Goal: Task Accomplishment & Management: Manage account settings

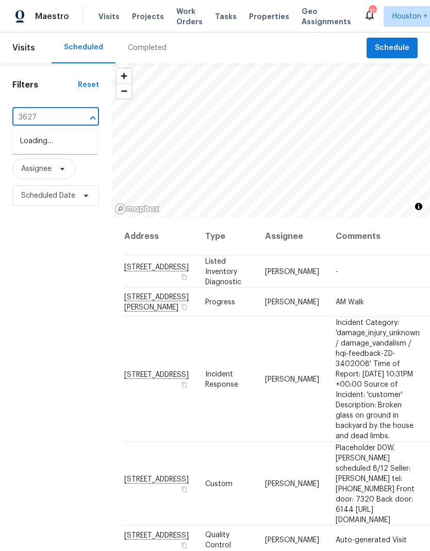
type input "3627"
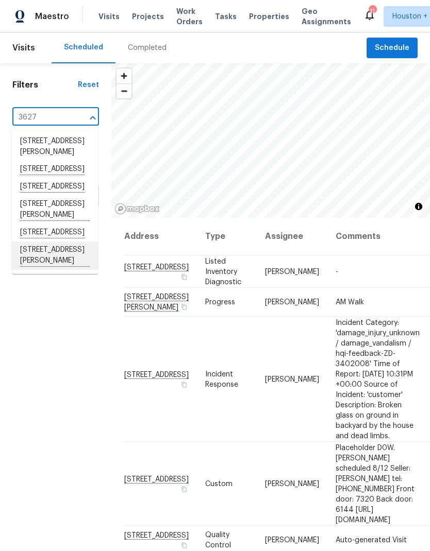
click at [28, 270] on li "3627 Bartlett Way Dr, Pearland, TX 77581" at bounding box center [55, 256] width 86 height 28
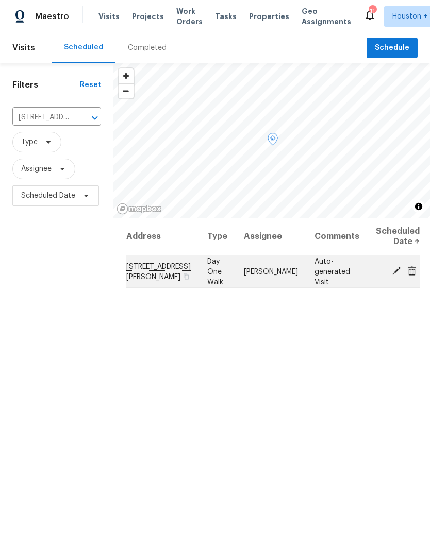
click at [391, 276] on icon at bounding box center [395, 270] width 9 height 9
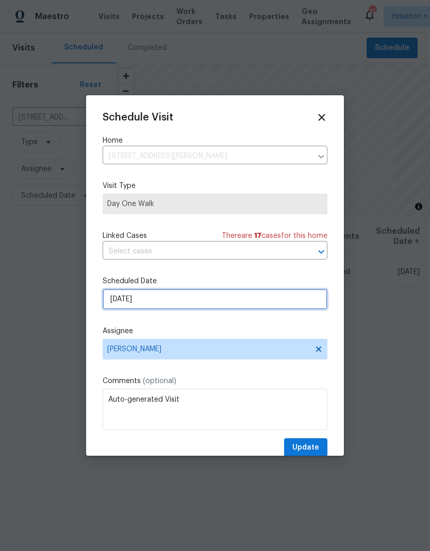
click at [296, 303] on input "8/15/2025" at bounding box center [214, 299] width 225 height 21
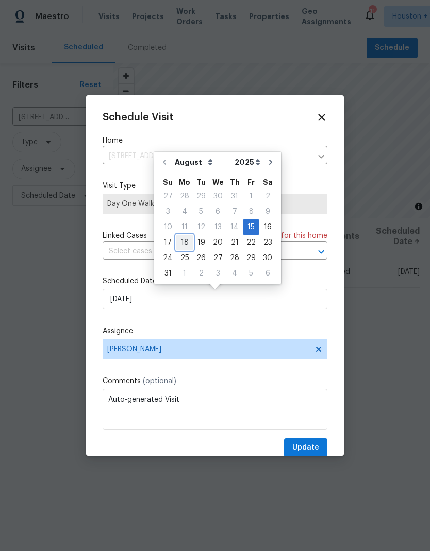
click at [182, 246] on div "18" at bounding box center [184, 242] width 16 height 14
type input "8/18/2025"
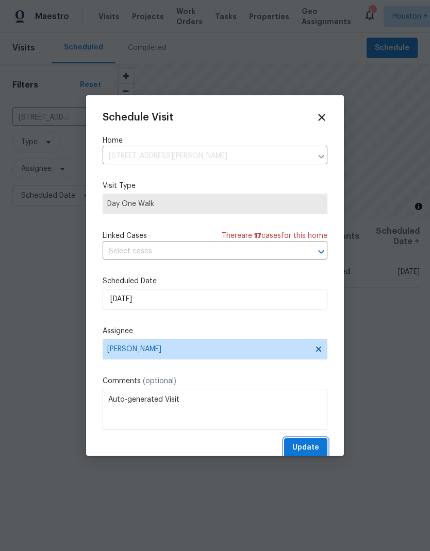
click at [312, 446] on span "Update" at bounding box center [305, 447] width 27 height 13
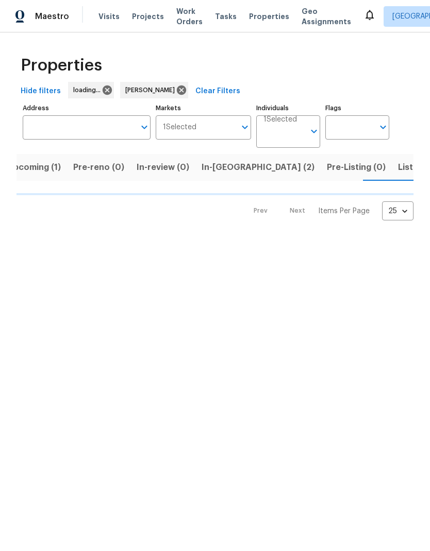
scroll to position [0, 16]
click at [397, 170] on span "Listed (11)" at bounding box center [417, 167] width 41 height 14
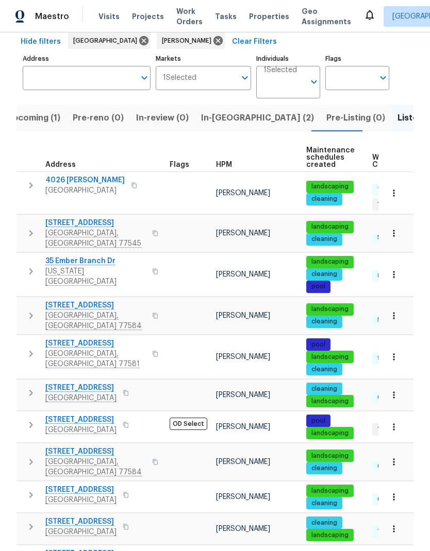
scroll to position [49, 0]
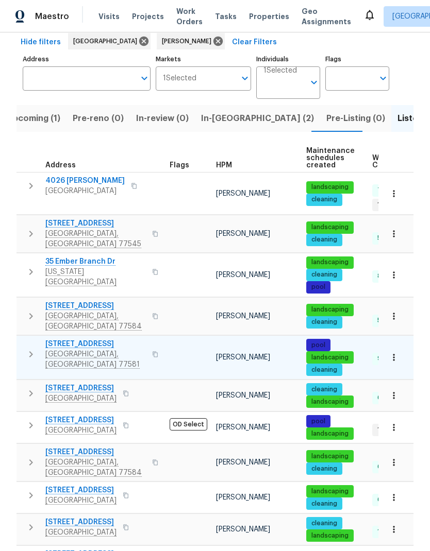
click at [392, 352] on icon "button" at bounding box center [393, 357] width 10 height 10
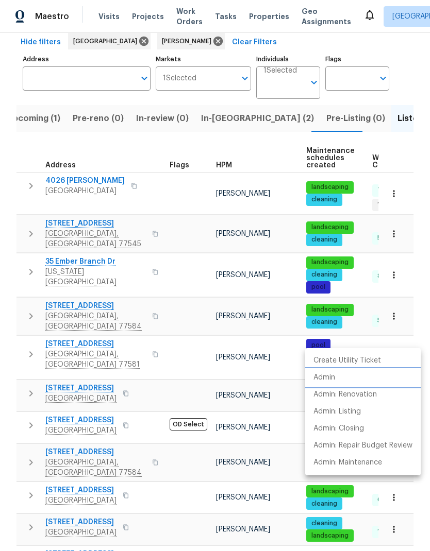
click at [336, 377] on li "Admin" at bounding box center [362, 377] width 115 height 17
click at [136, 331] on div at bounding box center [215, 275] width 430 height 551
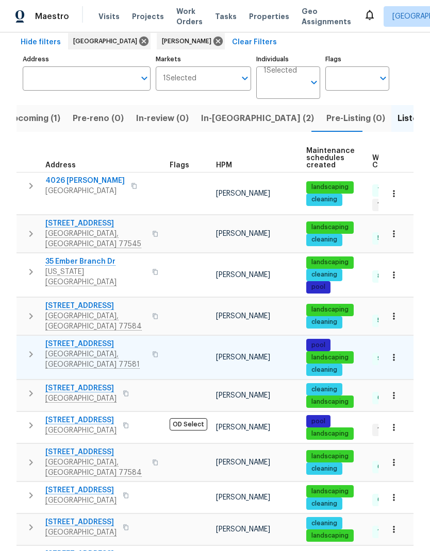
click at [152, 352] on icon "button" at bounding box center [154, 355] width 5 height 6
